Goal: Task Accomplishment & Management: Manage account settings

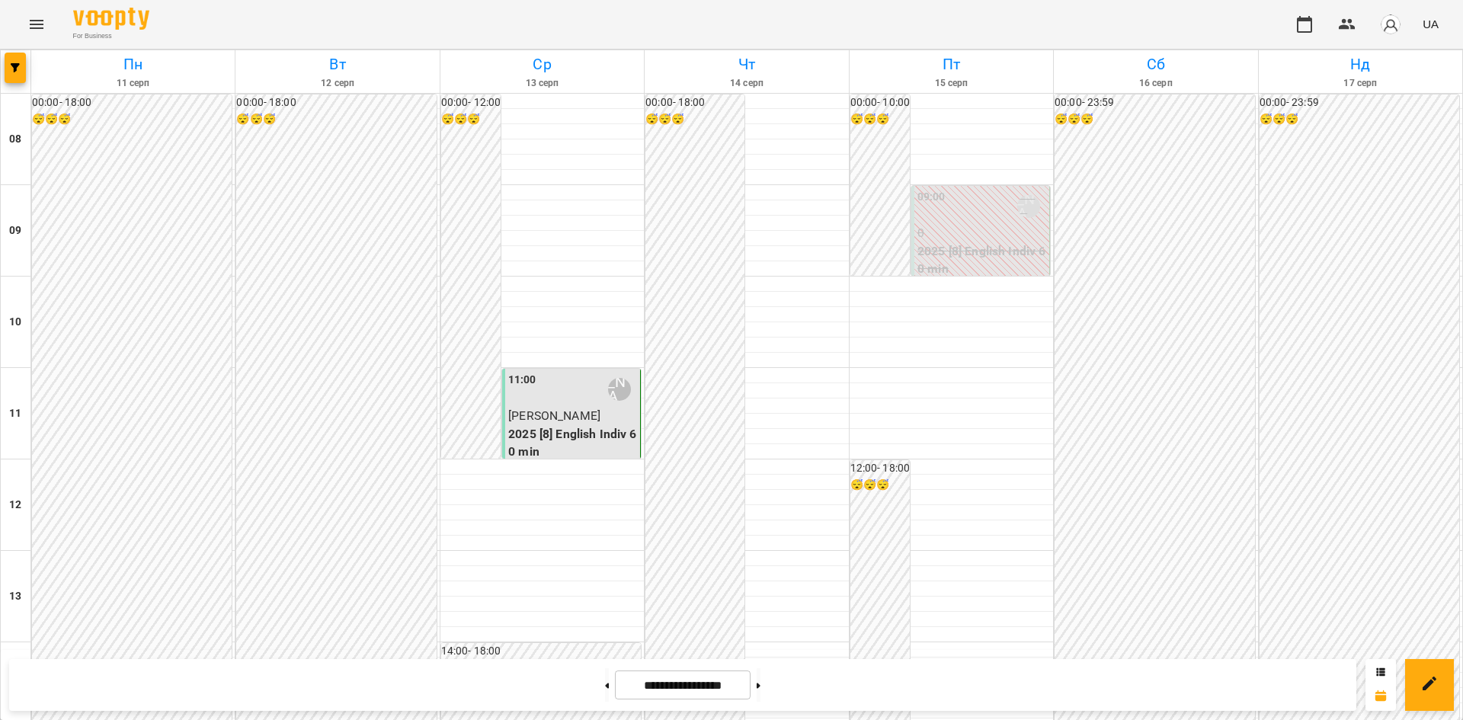
scroll to position [686, 0]
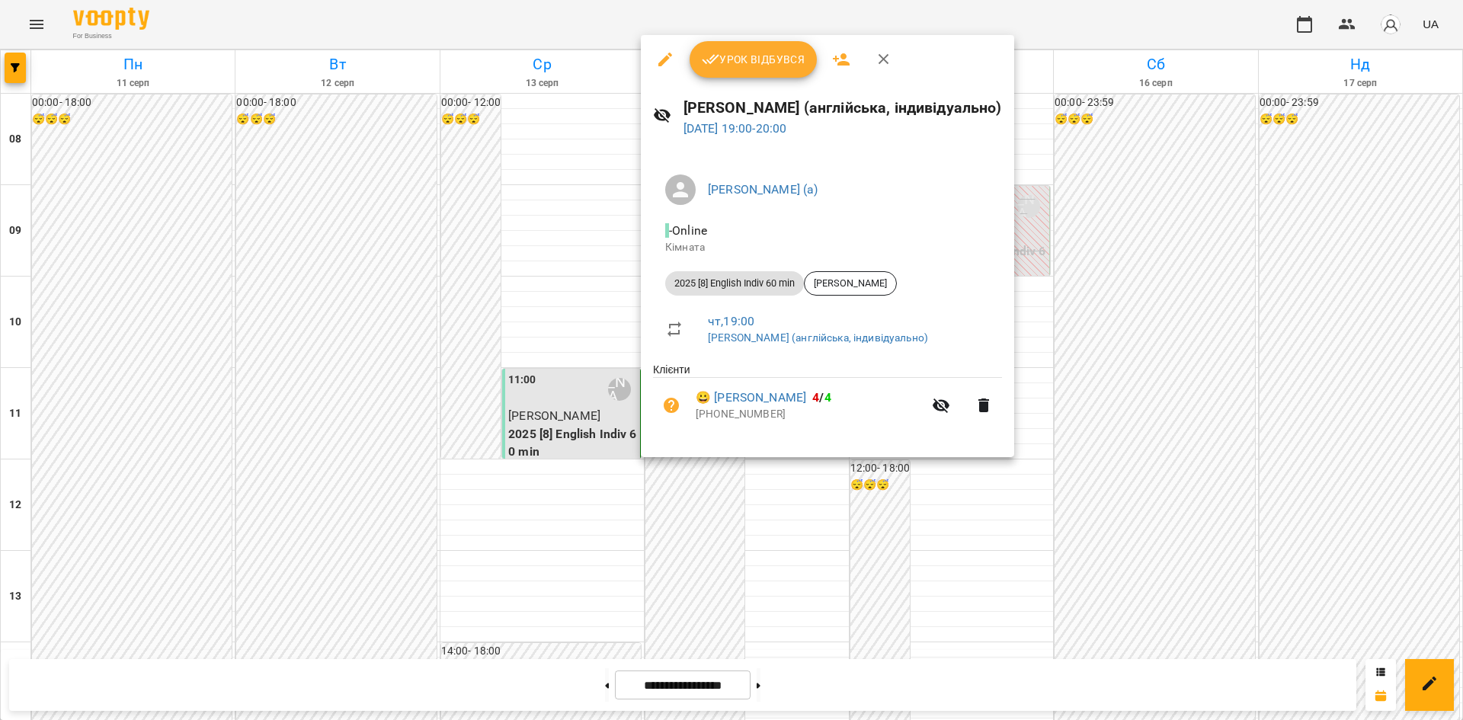
click at [735, 78] on div "Урок відбувся" at bounding box center [827, 59] width 373 height 49
click at [736, 62] on span "Урок відбувся" at bounding box center [754, 59] width 104 height 18
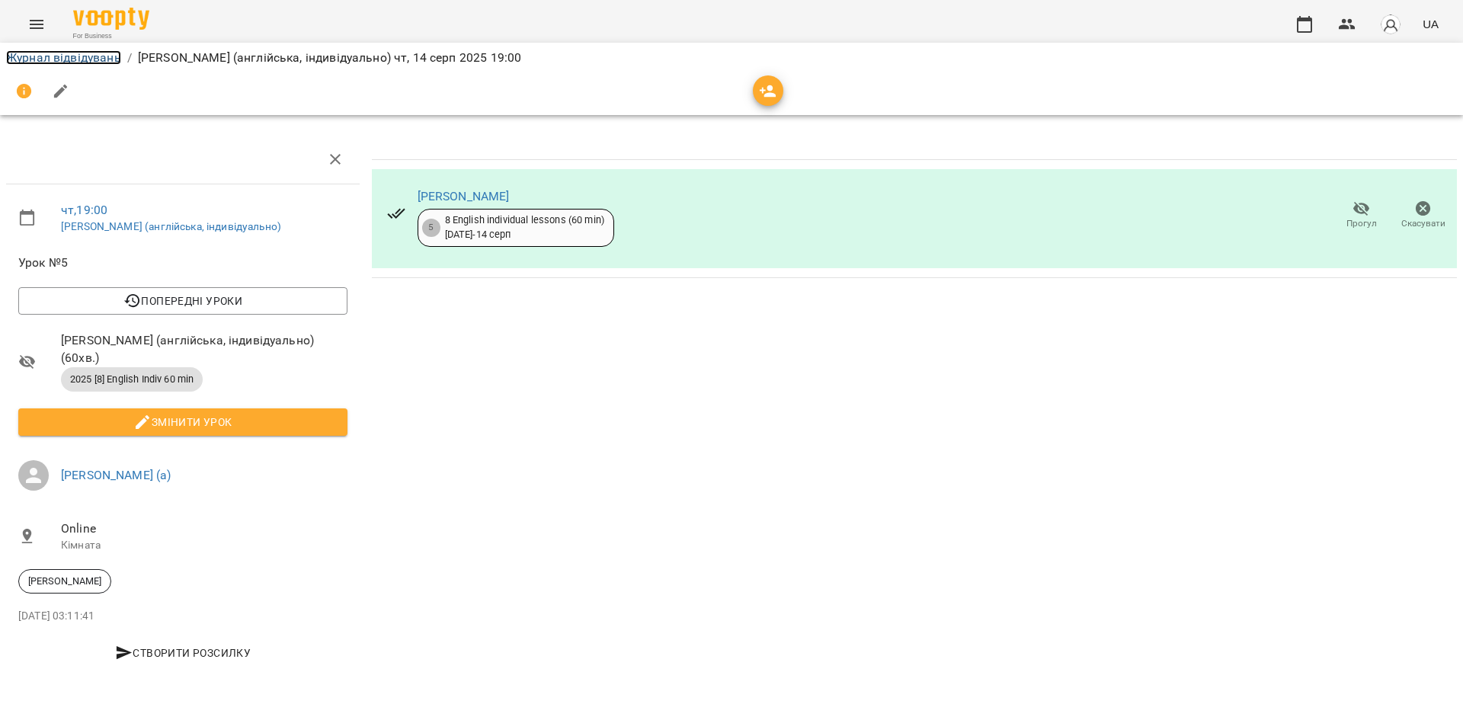
click at [88, 53] on link "Журнал відвідувань" at bounding box center [63, 57] width 115 height 14
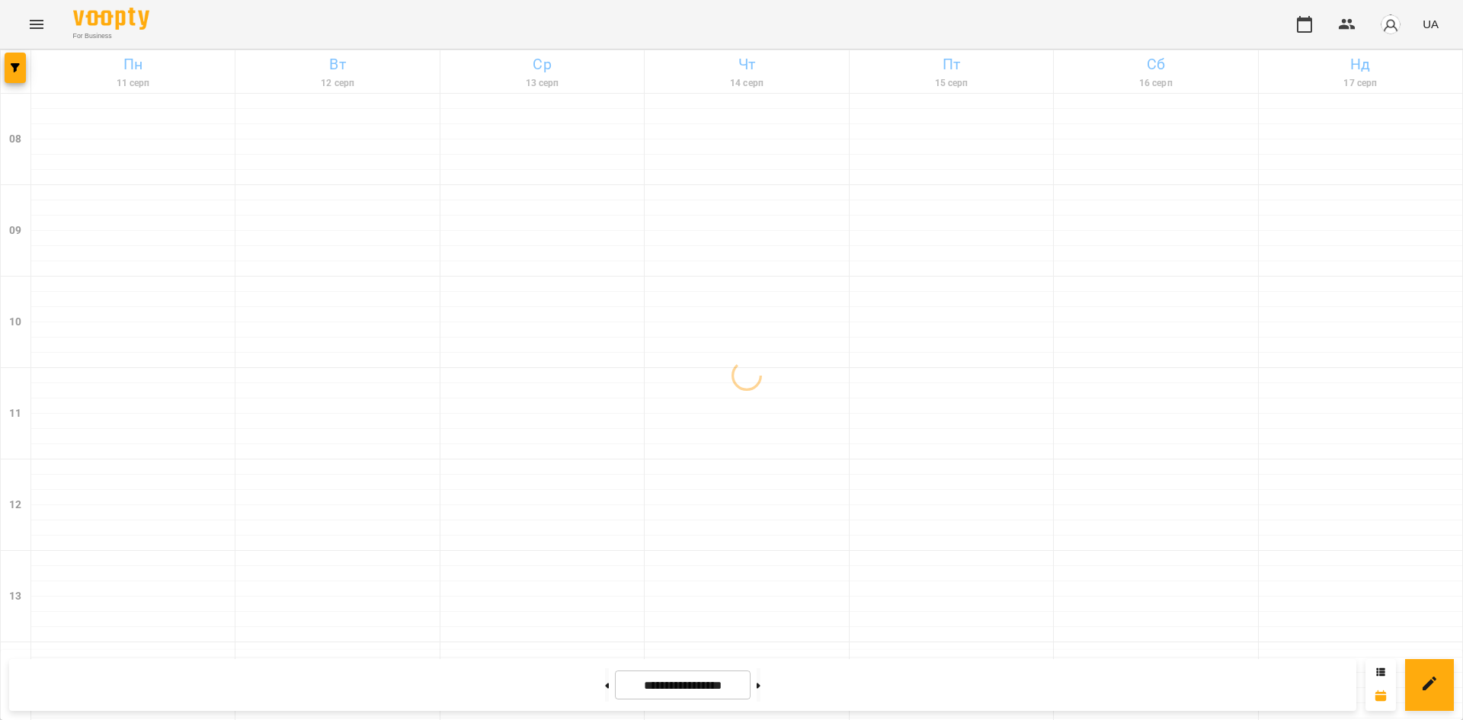
scroll to position [814, 0]
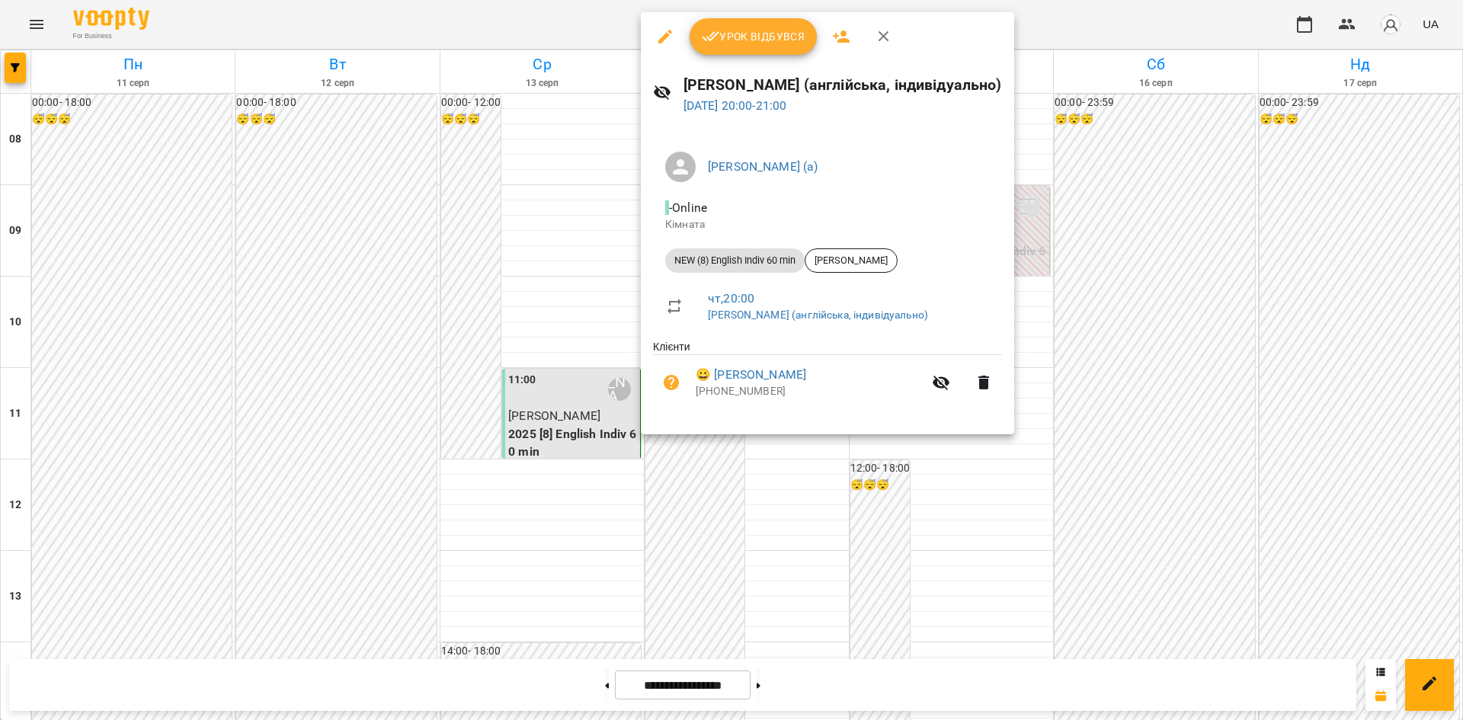
click at [731, 52] on button "Урок відбувся" at bounding box center [754, 36] width 128 height 37
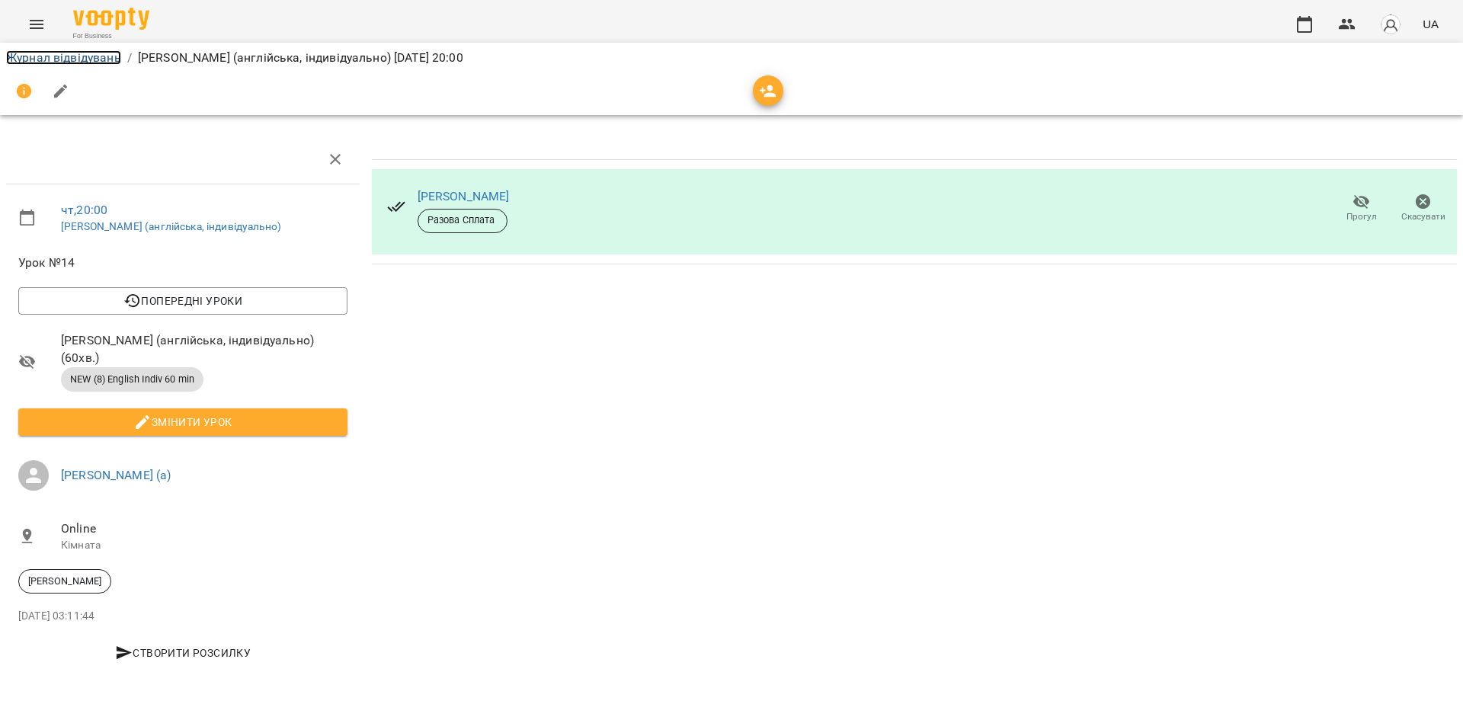
click at [97, 56] on link "Журнал відвідувань" at bounding box center [63, 57] width 115 height 14
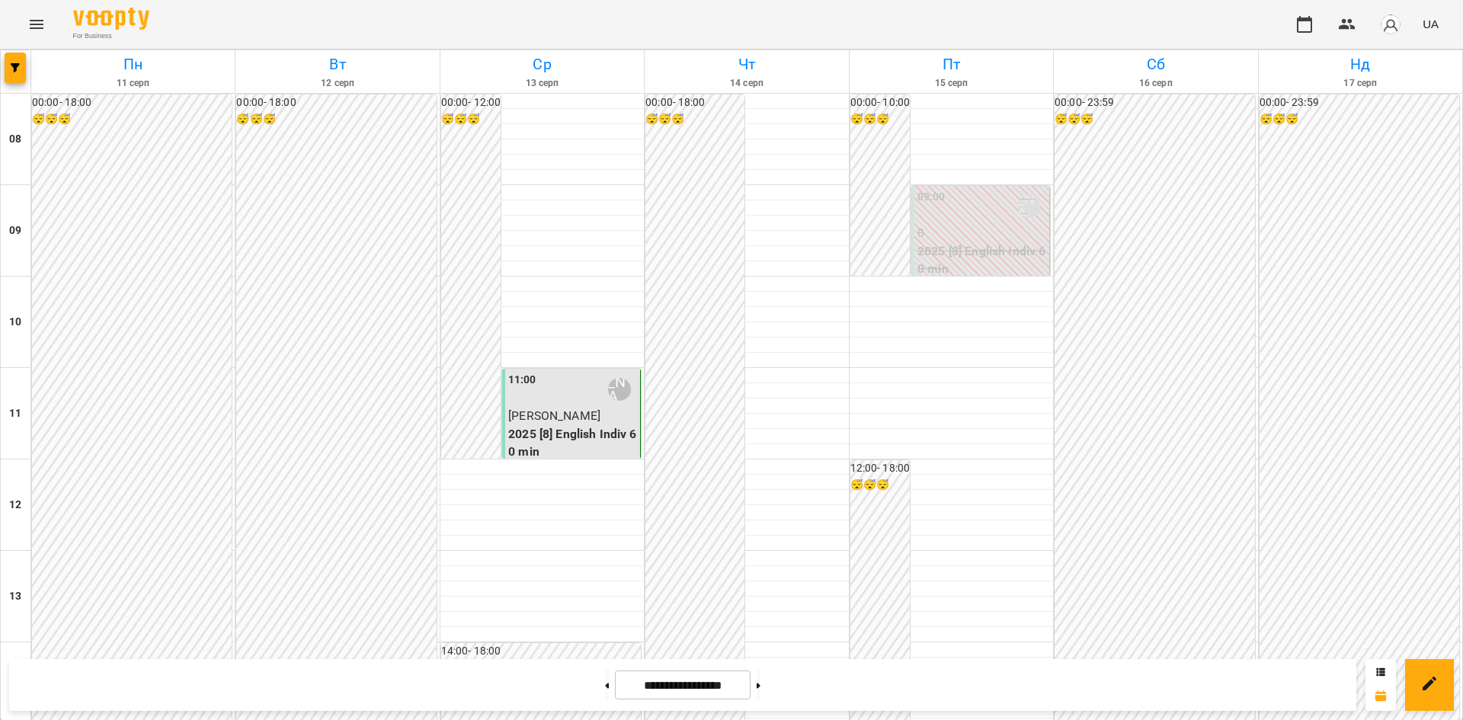
scroll to position [762, 0]
